Goal: Check status

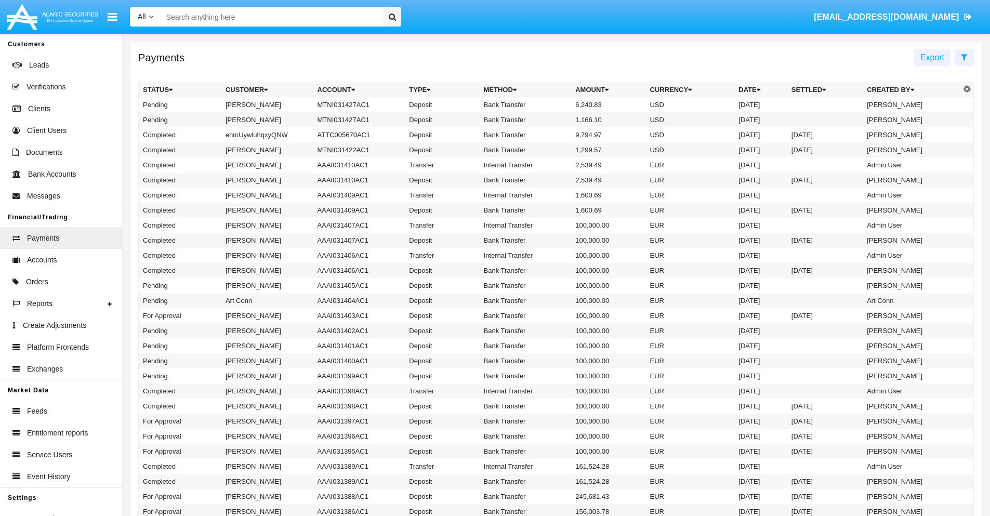
click at [964, 57] on icon at bounding box center [964, 57] width 7 height 8
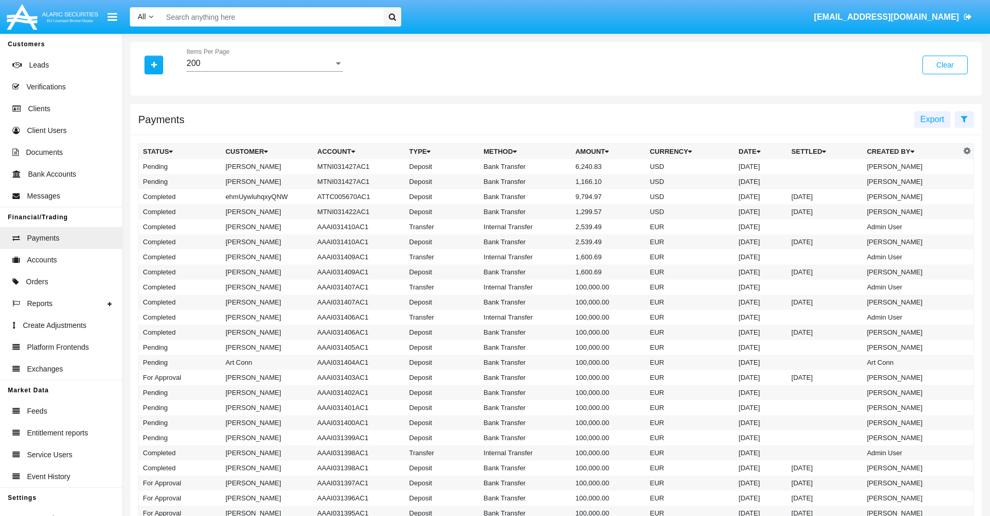
click at [265, 63] on div "200" at bounding box center [260, 63] width 147 height 9
click at [265, 71] on span "10" at bounding box center [265, 71] width 156 height 25
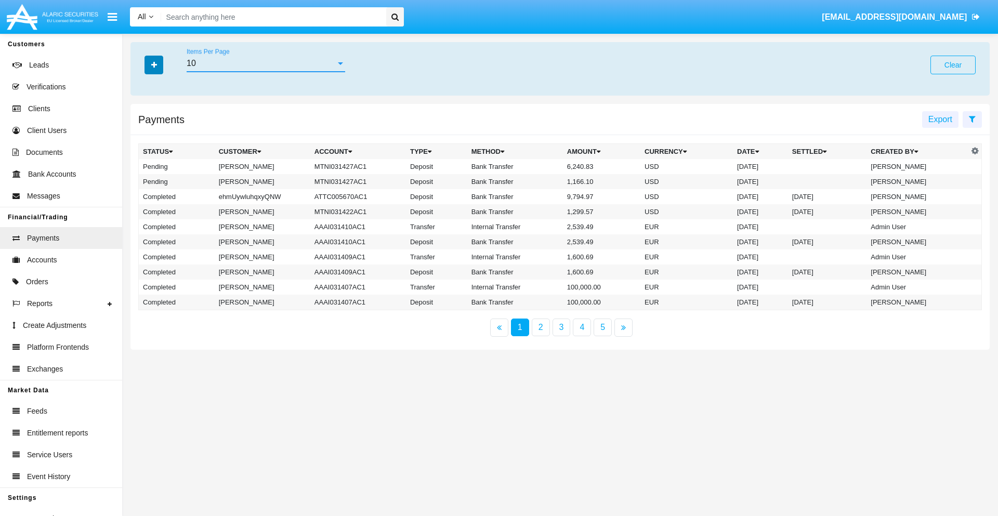
click at [154, 64] on icon "button" at bounding box center [154, 64] width 6 height 7
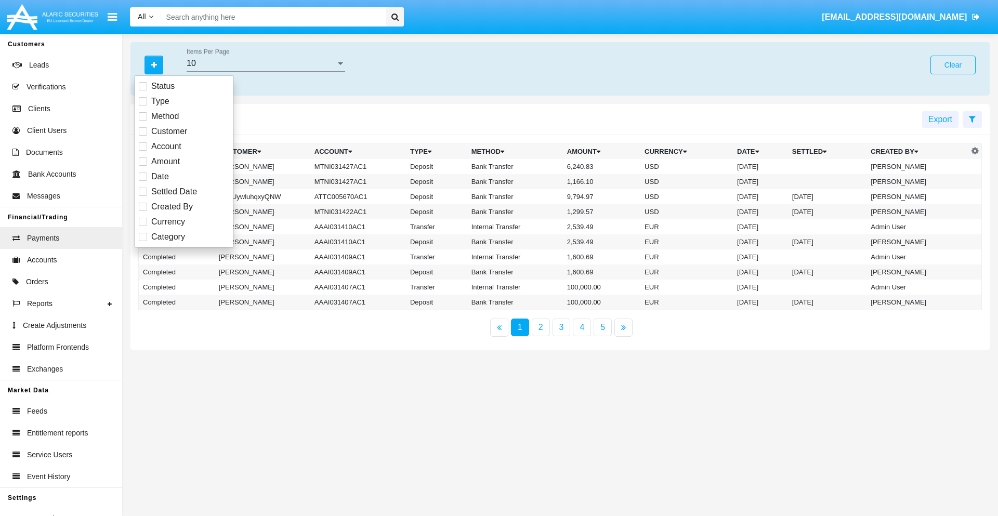
click at [163, 86] on span "Status" at bounding box center [162, 86] width 23 height 12
click at [143, 90] on input "Status" at bounding box center [142, 90] width 1 height 1
checkbox input "true"
click at [154, 64] on icon "button" at bounding box center [154, 64] width 6 height 7
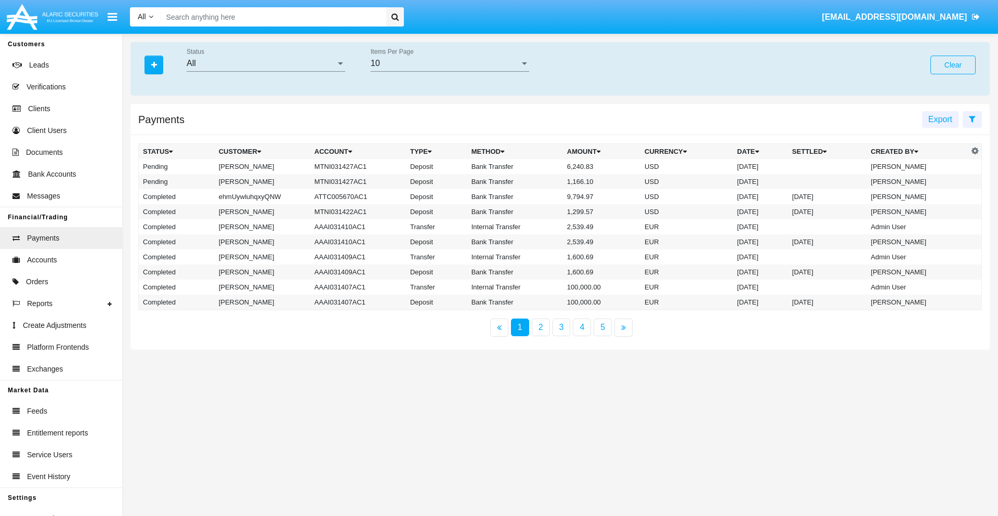
click at [266, 63] on div "All" at bounding box center [261, 63] width 149 height 9
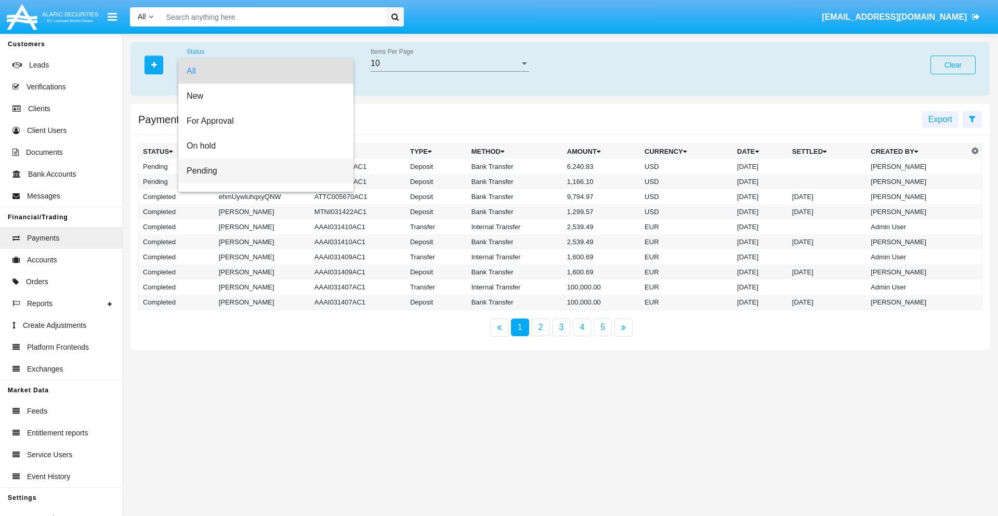
click at [261, 171] on span "Pending" at bounding box center [266, 171] width 159 height 25
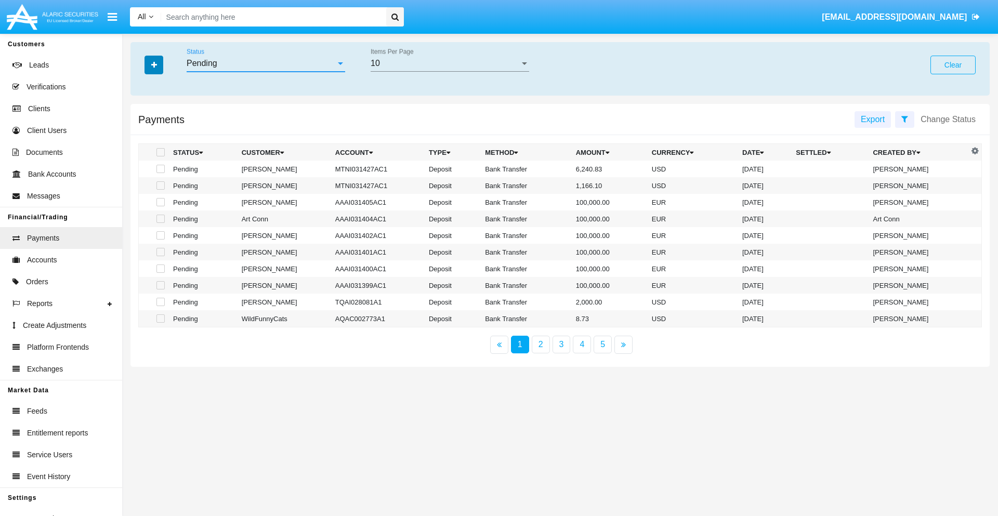
click at [154, 64] on icon "button" at bounding box center [154, 64] width 6 height 7
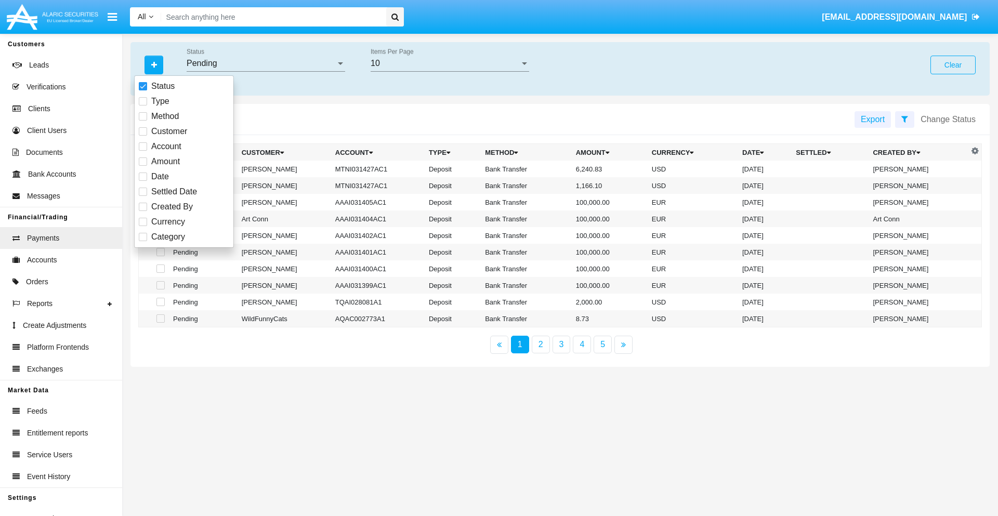
click at [165, 116] on span "Method" at bounding box center [165, 116] width 28 height 12
click at [143, 121] on input "Method" at bounding box center [142, 121] width 1 height 1
checkbox input "true"
click at [154, 64] on icon "button" at bounding box center [154, 64] width 6 height 7
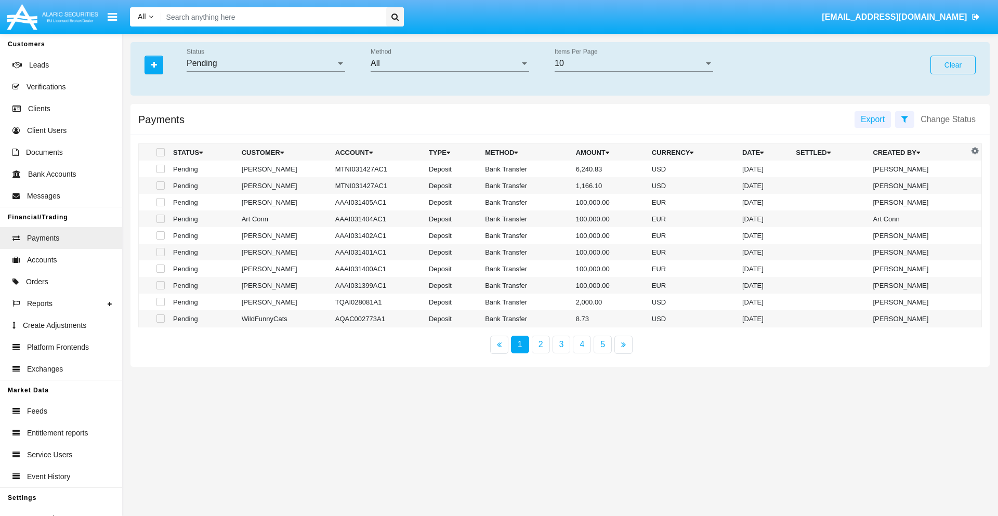
click at [450, 63] on div "All" at bounding box center [445, 63] width 149 height 9
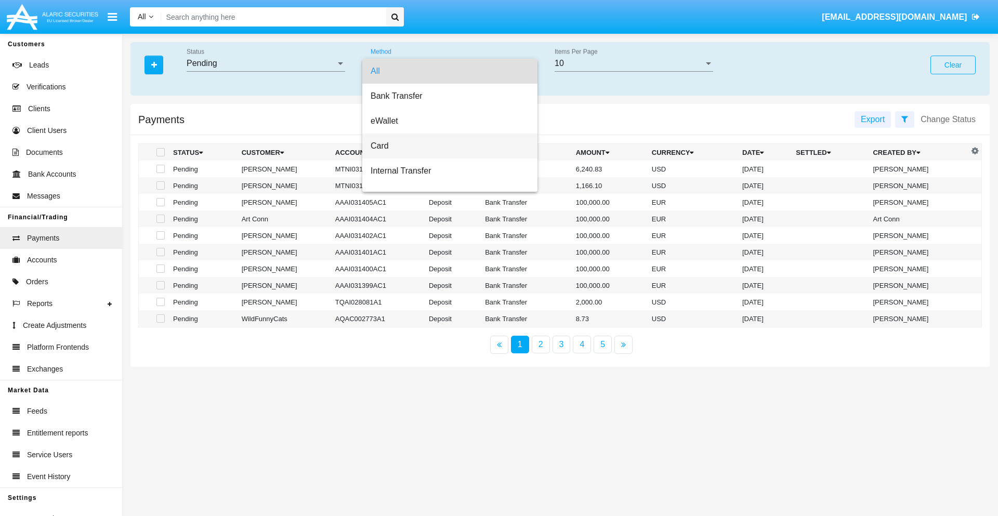
click at [445, 146] on span "Card" at bounding box center [450, 146] width 159 height 25
